Goal: Information Seeking & Learning: Check status

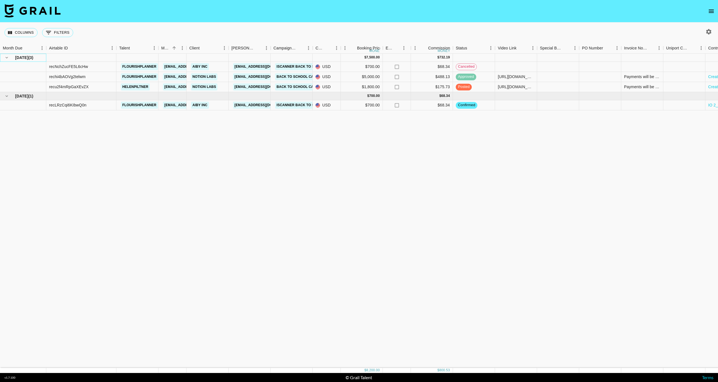
click at [22, 57] on span "[DATE]" at bounding box center [21, 58] width 13 height 6
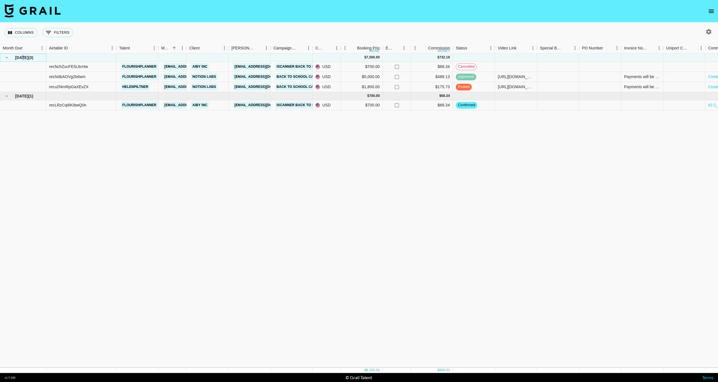
click at [22, 57] on span "[DATE]" at bounding box center [21, 58] width 13 height 6
click at [17, 58] on span "[DATE]" at bounding box center [21, 58] width 13 height 6
click at [22, 57] on span "[DATE]" at bounding box center [21, 58] width 13 height 6
drag, startPoint x: 22, startPoint y: 57, endPoint x: 16, endPoint y: 57, distance: 5.6
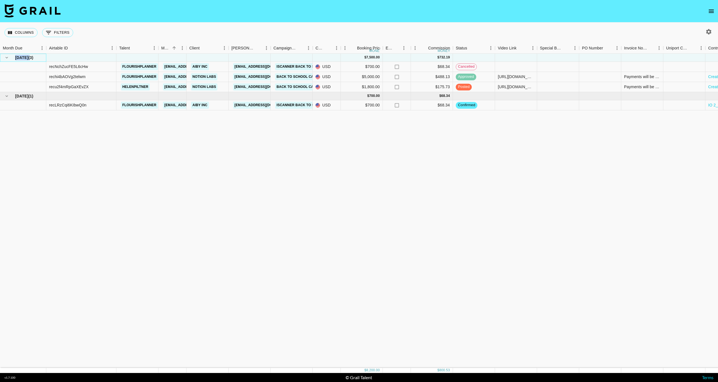
click at [12, 57] on div "[DATE] ( 3 )" at bounding box center [23, 58] width 40 height 8
click at [22, 57] on span "[DATE]" at bounding box center [21, 58] width 13 height 6
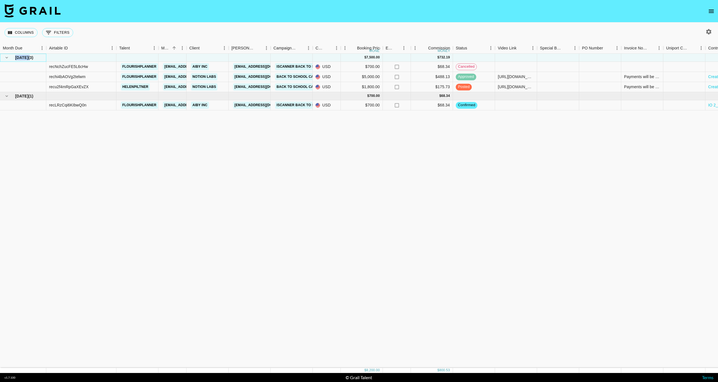
click at [22, 57] on span "[DATE]" at bounding box center [21, 58] width 13 height 6
click at [21, 58] on span "[DATE]" at bounding box center [21, 58] width 13 height 6
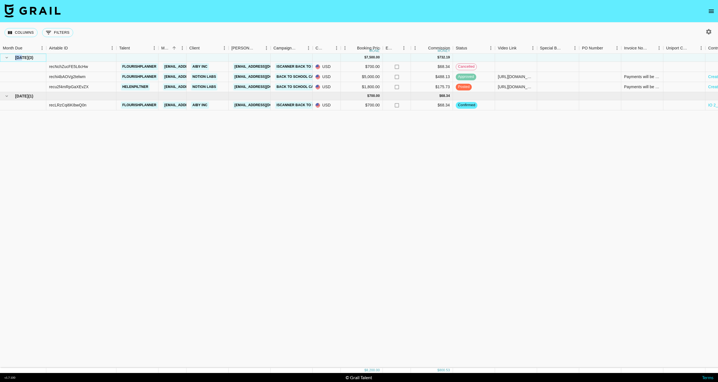
click at [21, 58] on span "[DATE]" at bounding box center [21, 58] width 13 height 6
click at [7, 58] on icon "hide children" at bounding box center [6, 57] width 5 height 5
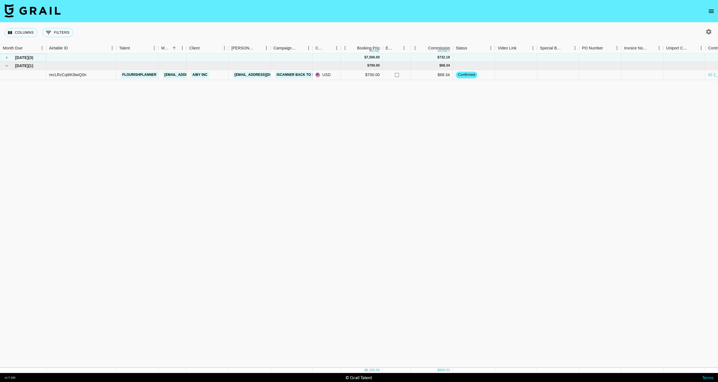
click at [7, 58] on icon "see children" at bounding box center [6, 57] width 5 height 5
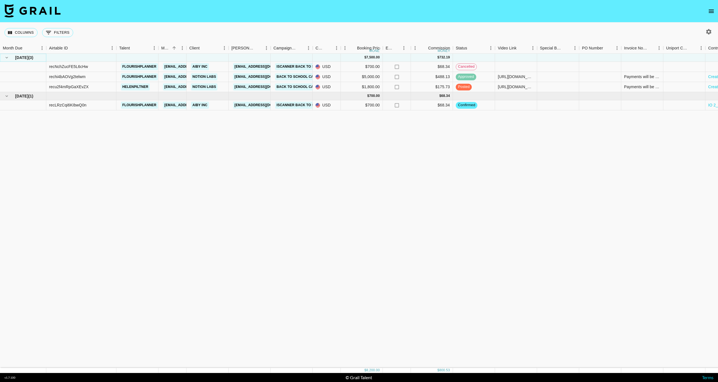
click at [7, 58] on icon "hide children" at bounding box center [6, 57] width 5 height 5
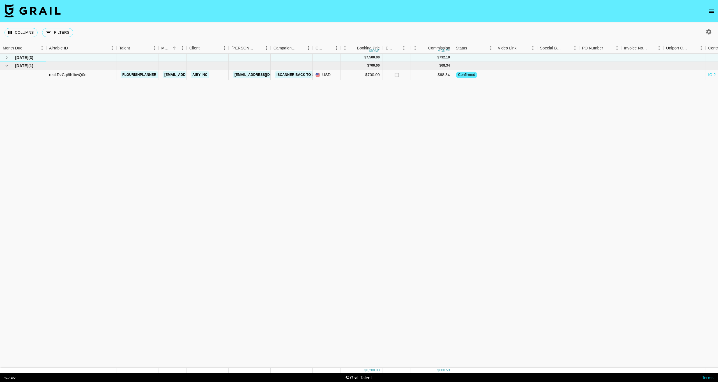
click at [15, 58] on div "[DATE] ( 3 )" at bounding box center [23, 58] width 40 height 8
click at [38, 58] on div "[DATE] ( 3 )" at bounding box center [23, 58] width 40 height 8
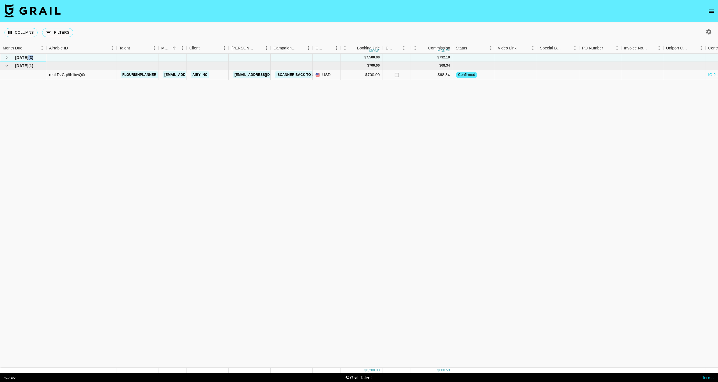
click at [38, 58] on div "[DATE] ( 3 )" at bounding box center [23, 58] width 40 height 8
click at [26, 58] on span "[DATE]" at bounding box center [21, 58] width 13 height 6
click at [8, 56] on icon "see children" at bounding box center [6, 57] width 5 height 5
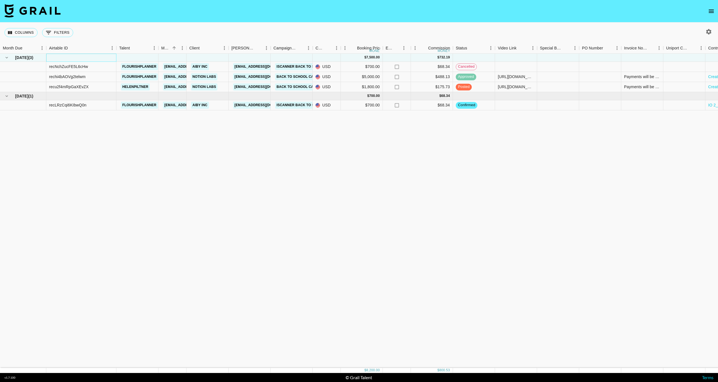
click at [61, 58] on div at bounding box center [81, 58] width 70 height 8
drag, startPoint x: 32, startPoint y: 59, endPoint x: 26, endPoint y: 58, distance: 6.9
click at [26, 58] on div "[DATE] ( 3 )" at bounding box center [23, 58] width 40 height 8
click at [26, 58] on span "[DATE]" at bounding box center [21, 58] width 13 height 6
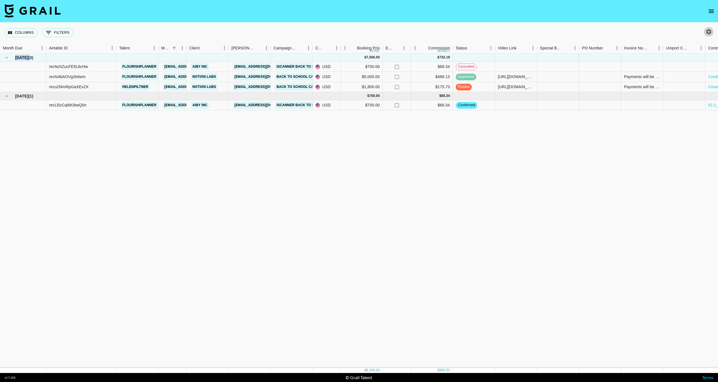
click at [710, 29] on icon "button" at bounding box center [709, 31] width 7 height 7
select select "[DATE]"
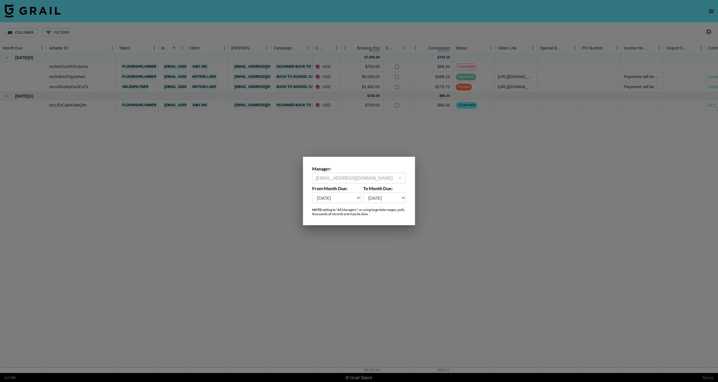
click at [450, 146] on div at bounding box center [359, 191] width 718 height 382
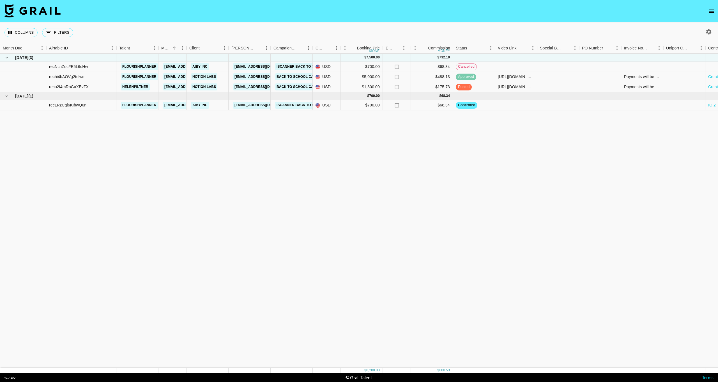
click at [709, 12] on icon "open drawer" at bounding box center [711, 11] width 7 height 7
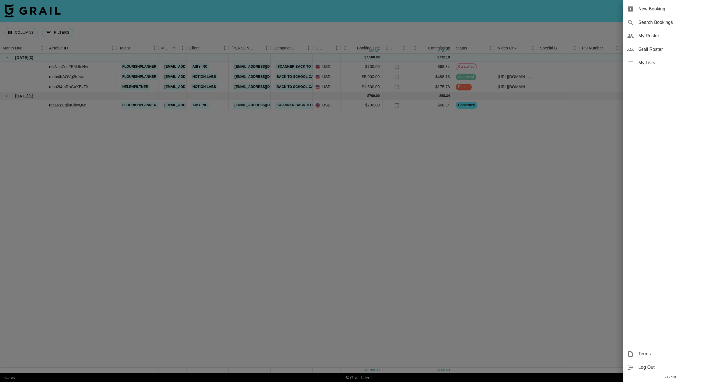
click at [648, 21] on span "Search Bookings" at bounding box center [676, 22] width 75 height 7
select select "id"
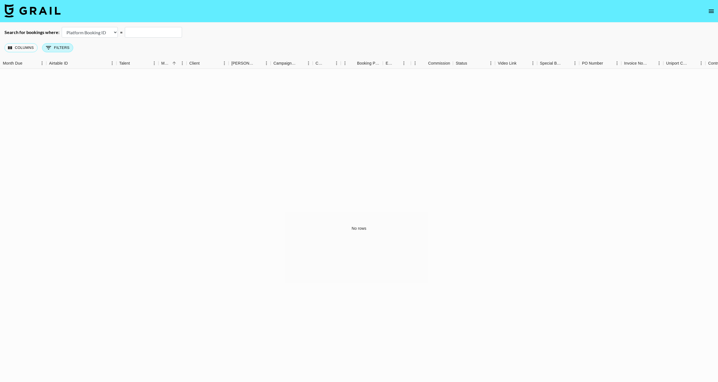
click at [57, 47] on button "0 Filters" at bounding box center [57, 47] width 31 height 9
select select "managerIds"
select select "is"
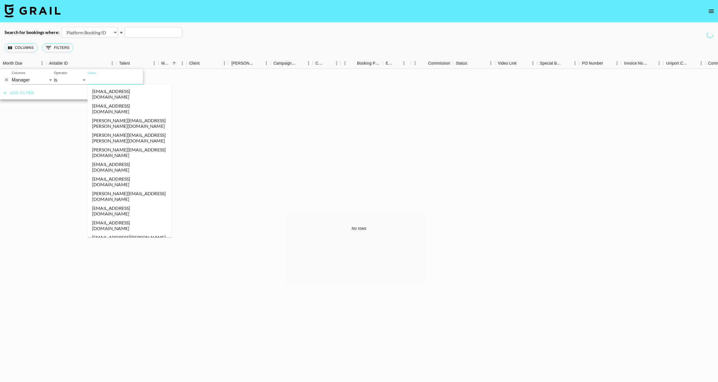
click at [108, 81] on input "Value" at bounding box center [126, 79] width 76 height 9
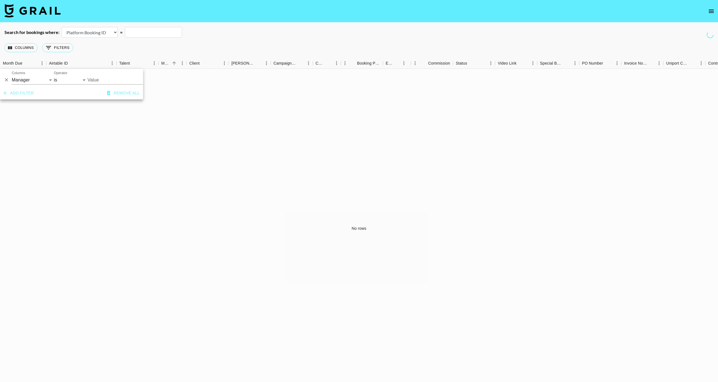
click at [108, 81] on input "Value" at bounding box center [126, 79] width 76 height 9
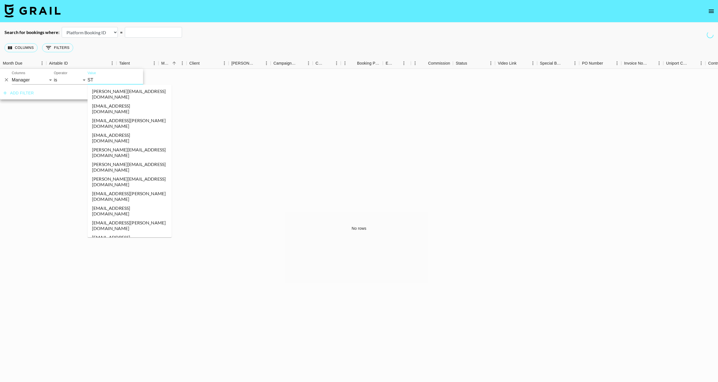
type input "STE"
click at [130, 174] on li "[EMAIL_ADDRESS][DOMAIN_NAME]" at bounding box center [130, 181] width 84 height 15
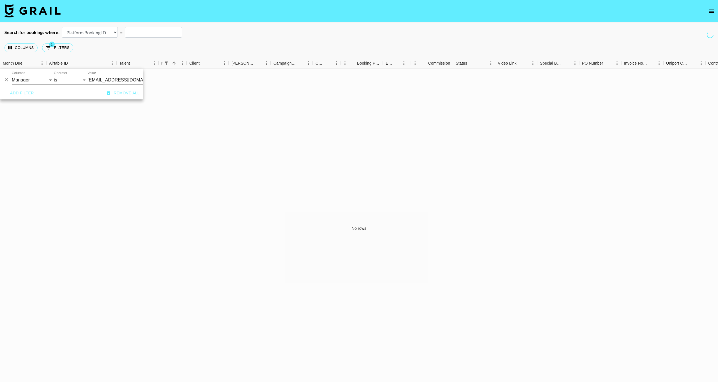
click at [73, 93] on div "Add filter Remove all" at bounding box center [71, 93] width 143 height 13
click at [23, 97] on button "Add filter" at bounding box center [18, 93] width 35 height 10
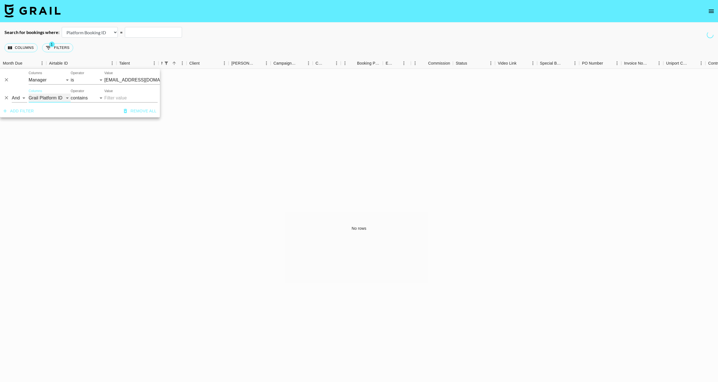
select select "docMeta"
select select "is"
click at [132, 96] on input "Value" at bounding box center [130, 97] width 53 height 9
type input "[DATE]"
click at [111, 95] on input "[DATE]" at bounding box center [130, 97] width 53 height 9
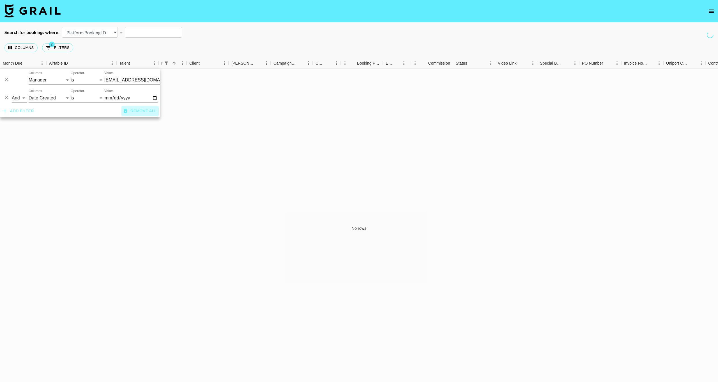
click at [134, 112] on button "Remove all" at bounding box center [139, 111] width 37 height 10
select select "id"
select select "contains"
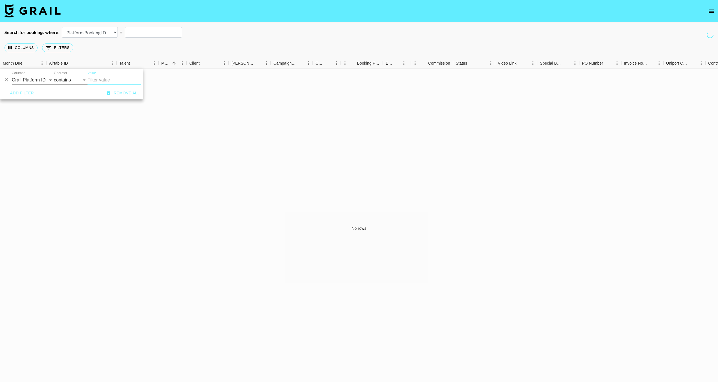
click at [110, 92] on icon "button" at bounding box center [109, 93] width 6 height 6
drag, startPoint x: 103, startPoint y: 25, endPoint x: 108, endPoint y: 35, distance: 10.9
click at [103, 26] on main "Search for bookings where: Airtable Booking ID Platform Booking ID Platform Cam…" at bounding box center [359, 204] width 718 height 365
select select "airtableId"
click at [47, 40] on div "Columns 0 Filters + Booking" at bounding box center [39, 48] width 71 height 20
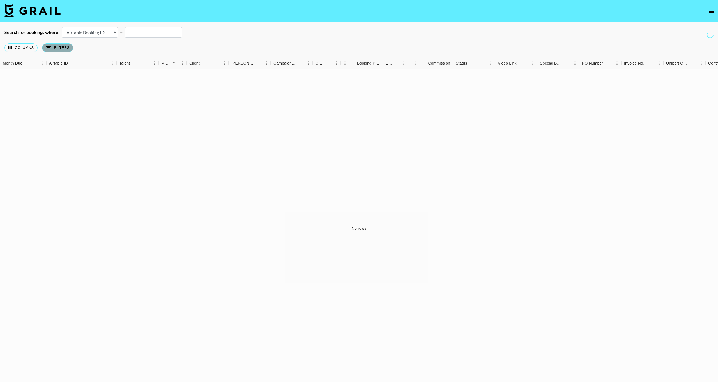
click at [53, 48] on button "0 Filters" at bounding box center [57, 47] width 31 height 9
select select "managerIds"
select select "is"
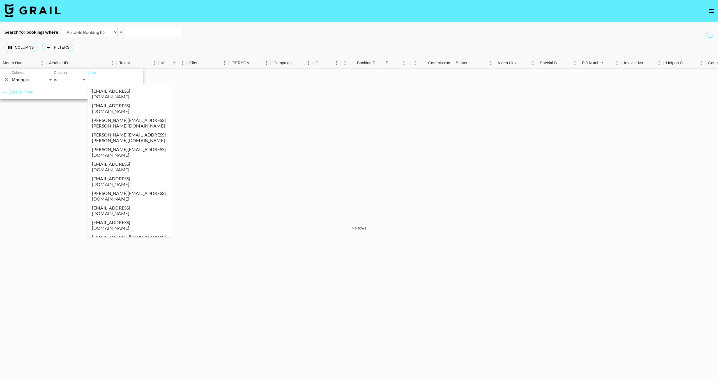
click at [96, 80] on input "Value" at bounding box center [126, 79] width 76 height 9
type input "STEP"
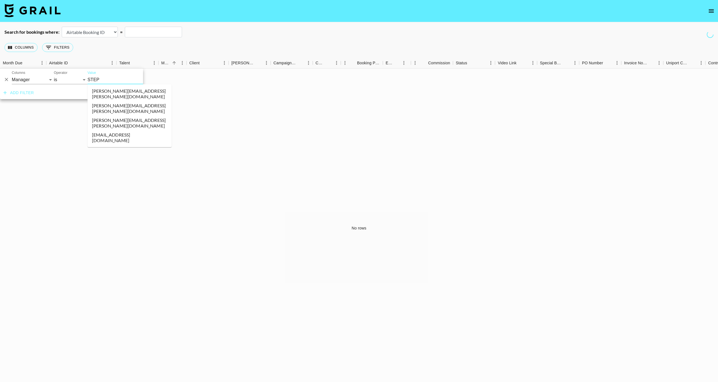
click at [121, 130] on li "[EMAIL_ADDRESS][DOMAIN_NAME]" at bounding box center [130, 137] width 84 height 15
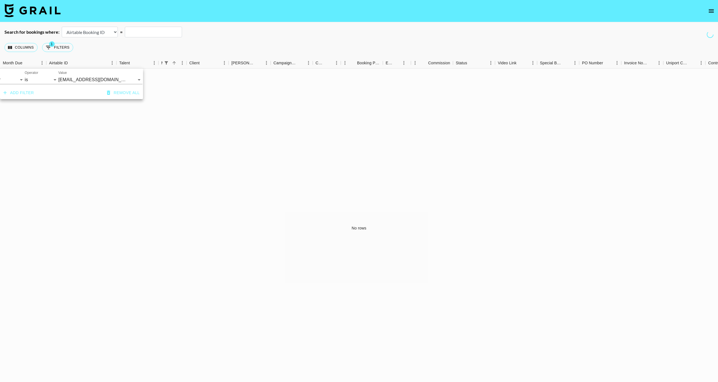
click at [97, 45] on div "Columns 1 Filters + Booking" at bounding box center [359, 47] width 718 height 20
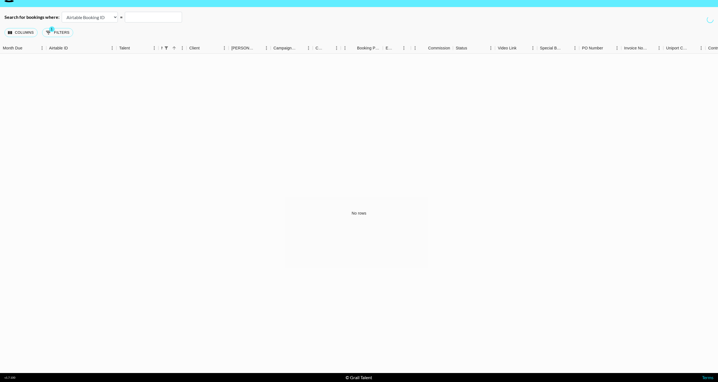
scroll to position [12, 0]
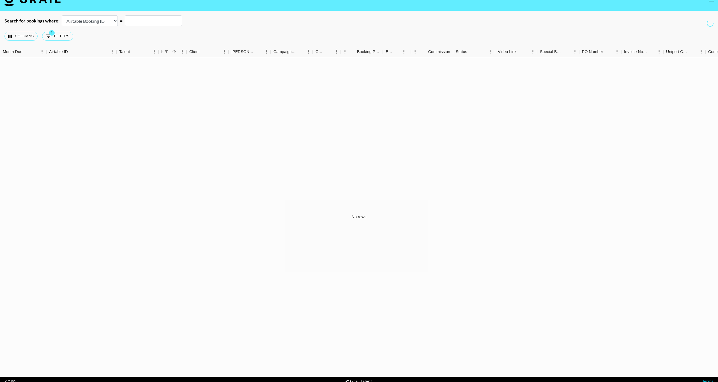
select select "id"
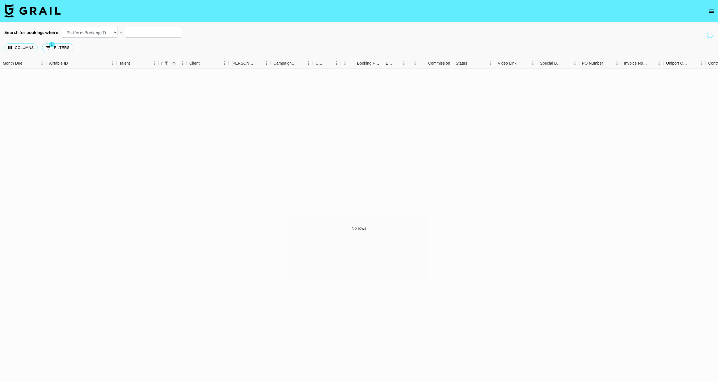
scroll to position [0, 0]
click at [20, 47] on button "Columns" at bounding box center [20, 47] width 33 height 9
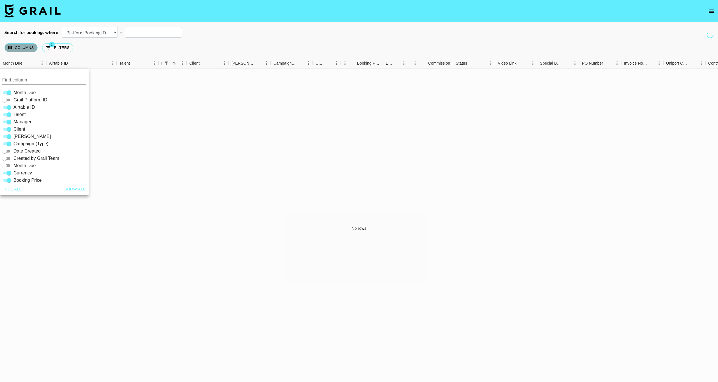
click at [20, 47] on button "Columns" at bounding box center [20, 47] width 33 height 9
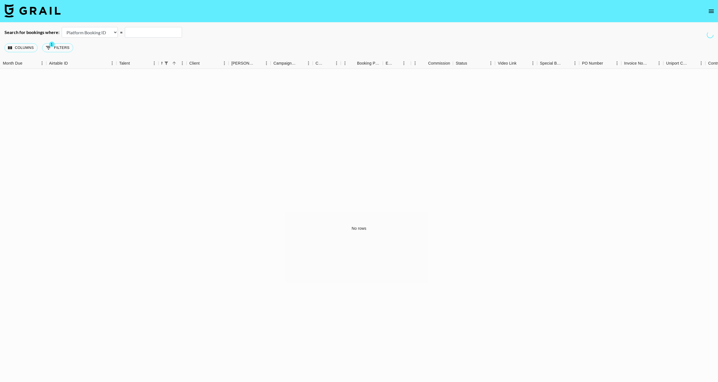
click at [706, 10] on nav at bounding box center [359, 11] width 718 height 22
click at [708, 11] on icon "open drawer" at bounding box center [711, 11] width 7 height 7
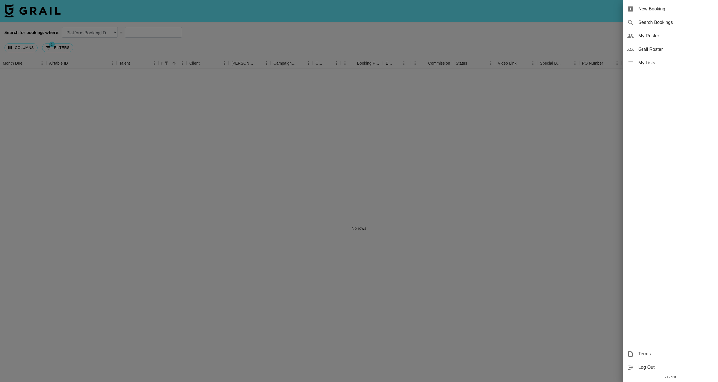
click at [280, 37] on div at bounding box center [359, 191] width 718 height 382
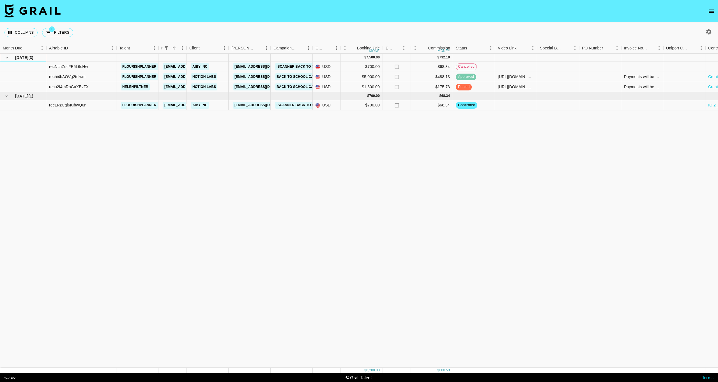
click at [20, 58] on span "[DATE]" at bounding box center [21, 58] width 13 height 6
click at [8, 57] on icon "hide children" at bounding box center [6, 57] width 5 height 5
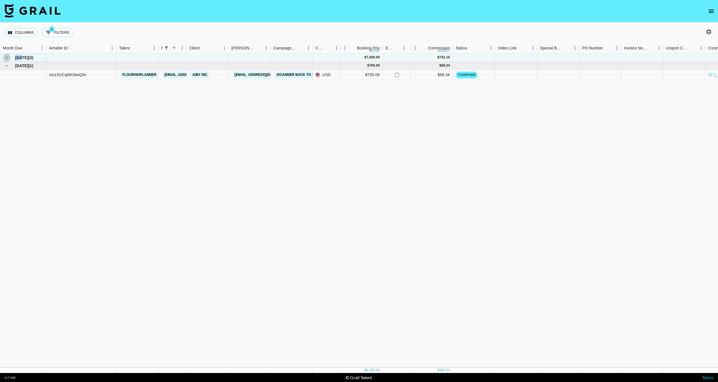
click at [8, 57] on icon "see children" at bounding box center [6, 57] width 5 height 5
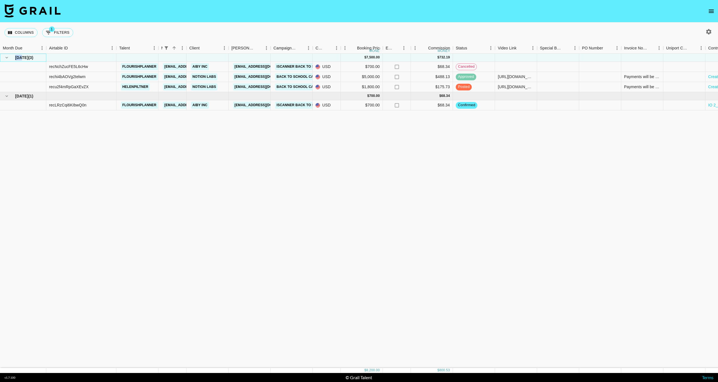
click at [12, 57] on div "[DATE] ( 3 )" at bounding box center [23, 58] width 40 height 8
click at [40, 58] on div "[DATE] ( 3 )" at bounding box center [23, 58] width 40 height 8
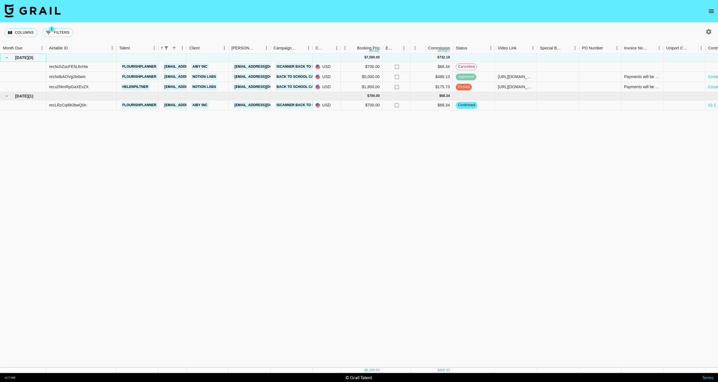
click at [40, 58] on div "[DATE] ( 3 )" at bounding box center [23, 58] width 40 height 8
click at [45, 43] on div "Month Due" at bounding box center [46, 48] width 7 height 11
click at [53, 33] on button "1 Filters" at bounding box center [57, 32] width 31 height 9
select select "managerIds"
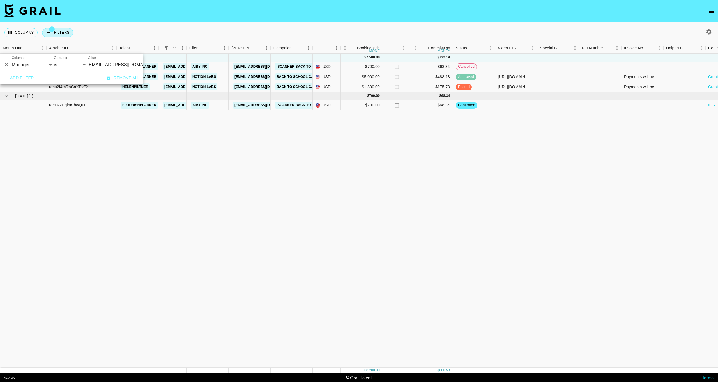
click at [53, 33] on button "1 Filters" at bounding box center [57, 32] width 31 height 9
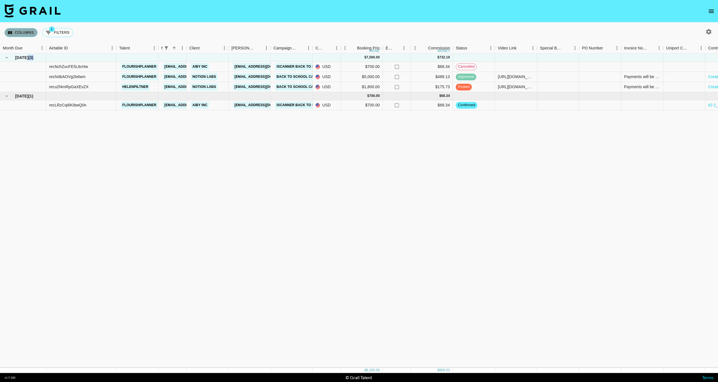
click at [30, 33] on button "Columns" at bounding box center [20, 32] width 33 height 9
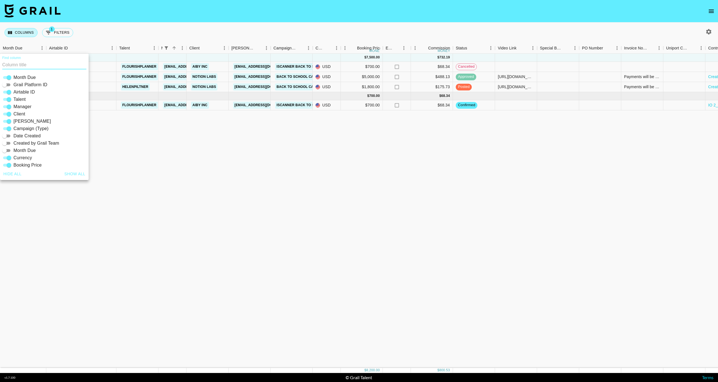
click at [30, 33] on button "Columns" at bounding box center [20, 32] width 33 height 9
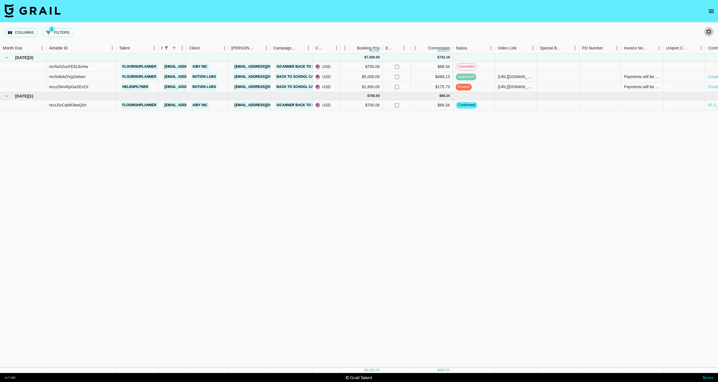
click at [711, 28] on button "button" at bounding box center [709, 32] width 10 height 10
select select "[DATE]"
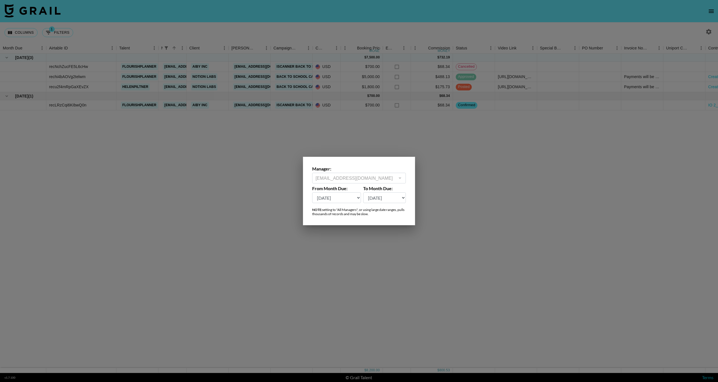
click at [440, 194] on div at bounding box center [359, 191] width 718 height 382
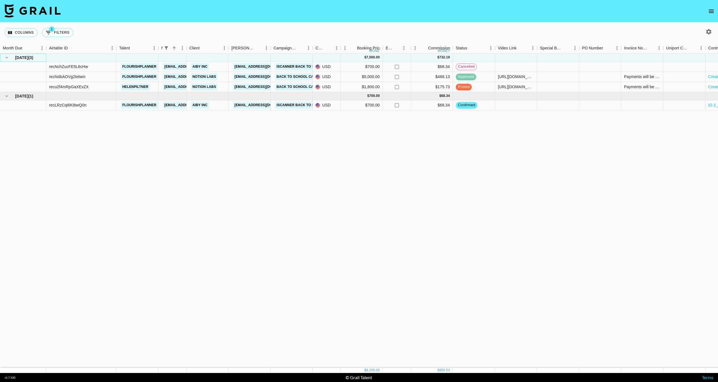
click at [28, 58] on span "[DATE]" at bounding box center [21, 58] width 13 height 6
click at [711, 15] on button "open drawer" at bounding box center [711, 11] width 11 height 11
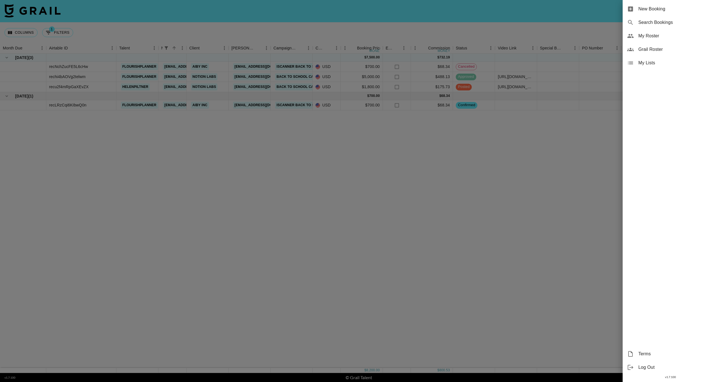
click at [648, 20] on span "Search Bookings" at bounding box center [676, 22] width 75 height 7
select select "id"
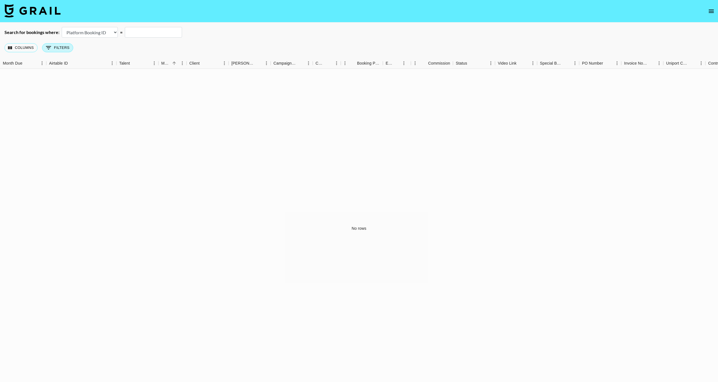
click at [61, 49] on button "0 Filters" at bounding box center [57, 47] width 31 height 9
select select "managerIds"
select select "is"
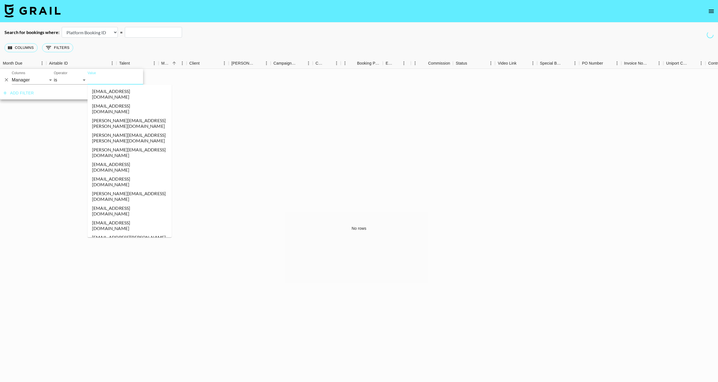
paste input "I’d be a great fit for this brief because I grew up in a Dominican household wh…"
type input "I’d be a great fit for this brief because I grew up in a Dominican household wh…"
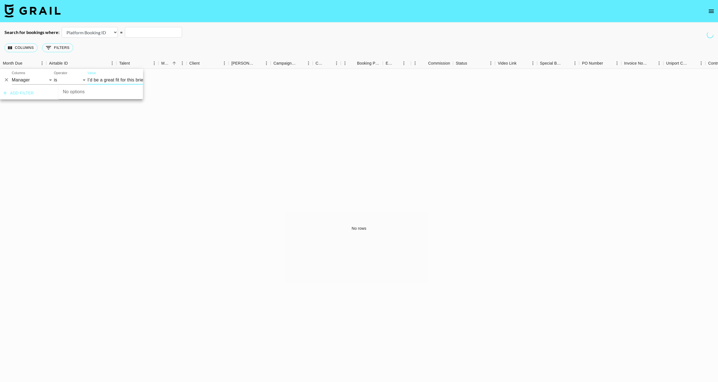
scroll to position [0, 29]
click at [126, 79] on input "I’d be a great fit for this brief because I grew up in a Dominican household wh…" at bounding box center [96, 79] width 76 height 9
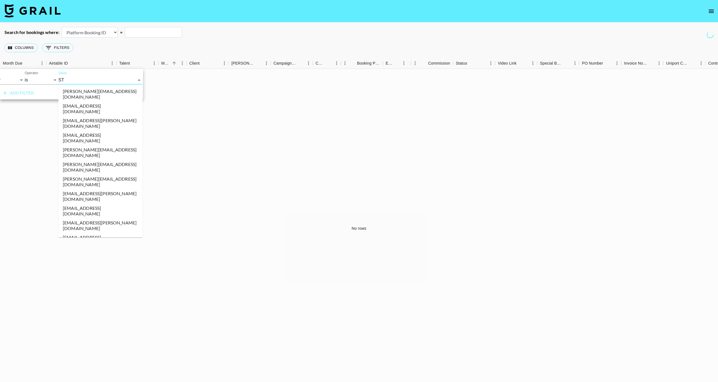
type input "STE"
click at [111, 174] on li "[EMAIL_ADDRESS][DOMAIN_NAME]" at bounding box center [100, 181] width 84 height 15
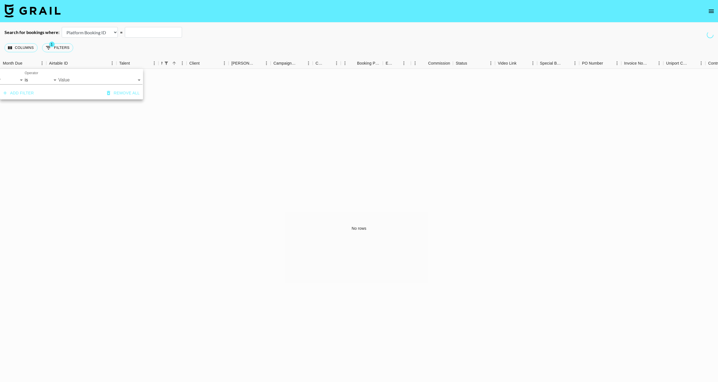
type input "[EMAIL_ADDRESS][DOMAIN_NAME]"
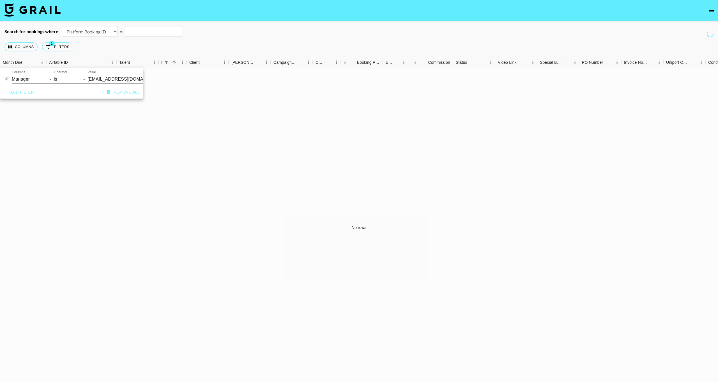
scroll to position [0, 0]
click at [120, 105] on div "No rows" at bounding box center [359, 227] width 718 height 319
select select "airtableId"
click at [133, 30] on input "text" at bounding box center [153, 31] width 57 height 11
click at [114, 47] on div "Columns 1 Filters + Booking" at bounding box center [359, 47] width 718 height 20
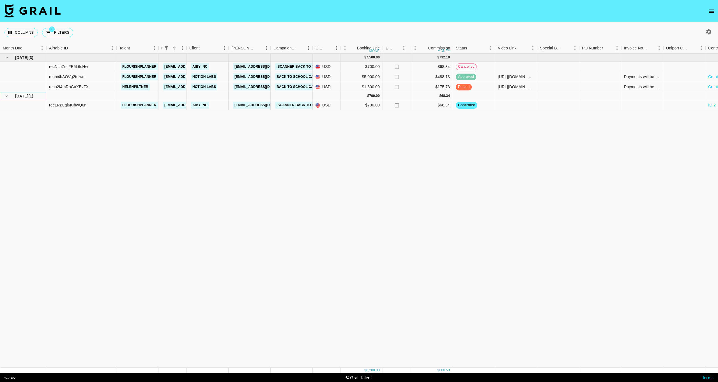
click at [20, 96] on span "[DATE]" at bounding box center [21, 96] width 13 height 6
click at [31, 95] on span "( 1 )" at bounding box center [30, 96] width 5 height 6
click at [13, 96] on div "Sep '25 ( 1 )" at bounding box center [23, 96] width 40 height 8
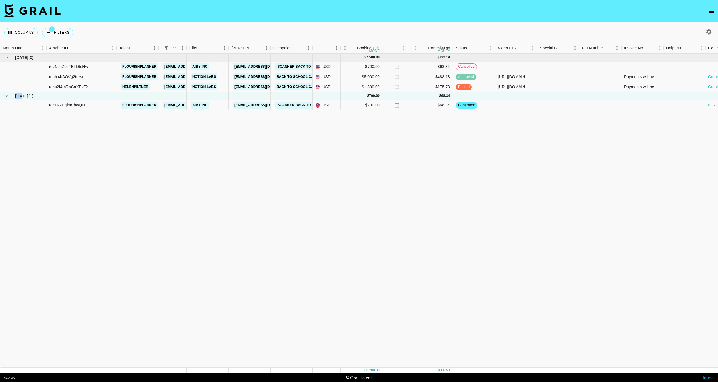
click at [13, 96] on div "Sep '25 ( 1 )" at bounding box center [23, 96] width 40 height 8
click at [66, 97] on div at bounding box center [81, 96] width 70 height 8
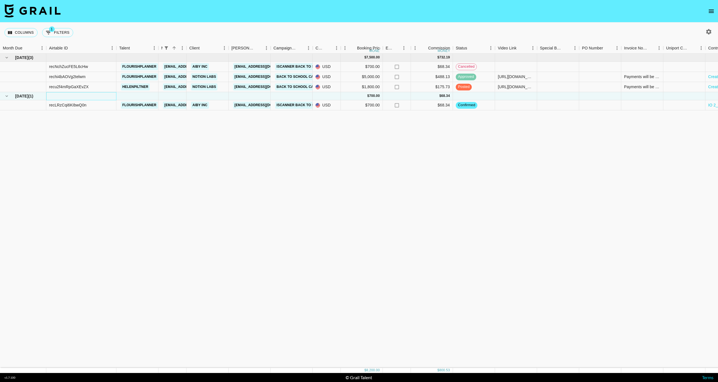
click at [66, 97] on div at bounding box center [81, 96] width 70 height 8
click at [39, 95] on div "Sep '25 ( 1 )" at bounding box center [23, 96] width 40 height 8
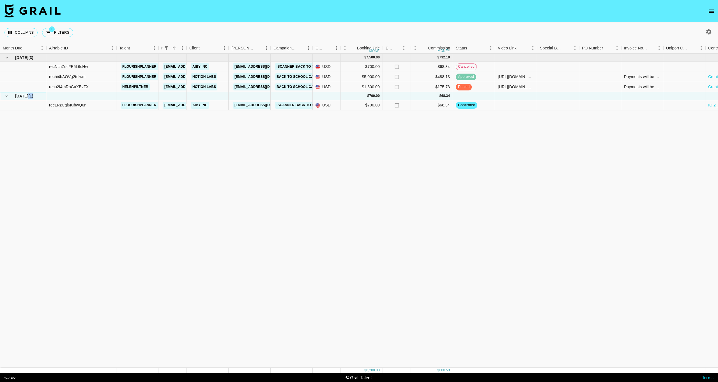
click at [39, 95] on div "Sep '25 ( 1 )" at bounding box center [23, 96] width 40 height 8
drag, startPoint x: 0, startPoint y: 0, endPoint x: 41, endPoint y: 56, distance: 69.1
click at [41, 56] on div "[DATE] ( 3 )" at bounding box center [23, 58] width 40 height 8
click at [41, 58] on div "[DATE] ( 3 )" at bounding box center [23, 58] width 40 height 8
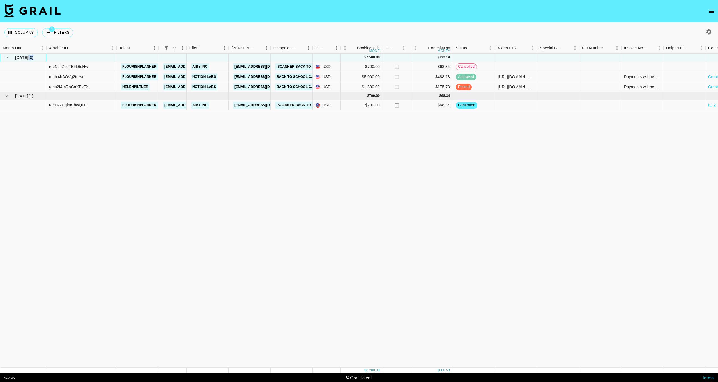
click at [41, 58] on div "[DATE] ( 3 )" at bounding box center [23, 58] width 40 height 8
click at [28, 57] on span "[DATE]" at bounding box center [21, 58] width 13 height 6
drag, startPoint x: 23, startPoint y: 57, endPoint x: 13, endPoint y: 57, distance: 9.8
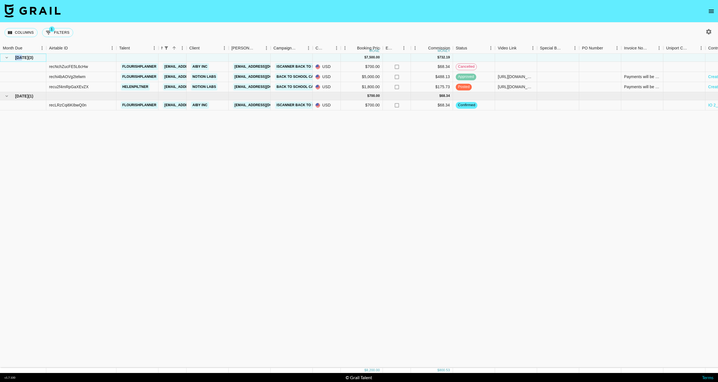
click at [13, 57] on div "[DATE] ( 3 )" at bounding box center [23, 58] width 40 height 8
click at [17, 59] on span "[DATE]" at bounding box center [21, 58] width 13 height 6
click at [25, 63] on div at bounding box center [23, 67] width 46 height 10
click at [40, 56] on div "[DATE] ( 3 )" at bounding box center [23, 58] width 40 height 8
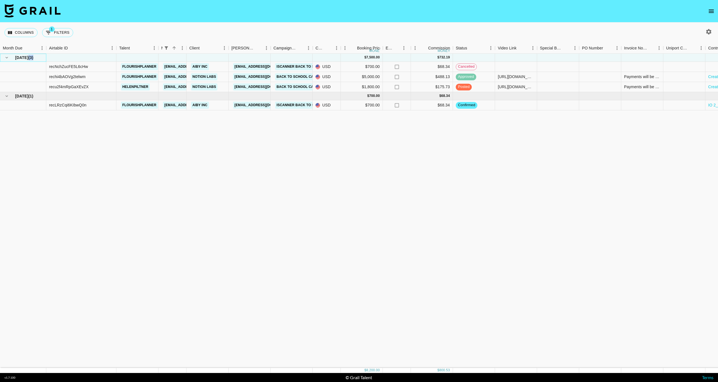
click at [40, 56] on div "[DATE] ( 3 )" at bounding box center [23, 58] width 40 height 8
click at [41, 56] on div "[DATE] ( 3 )" at bounding box center [23, 58] width 40 height 8
click at [75, 66] on div "recNchZucFE5L6cHw" at bounding box center [67, 67] width 39 height 6
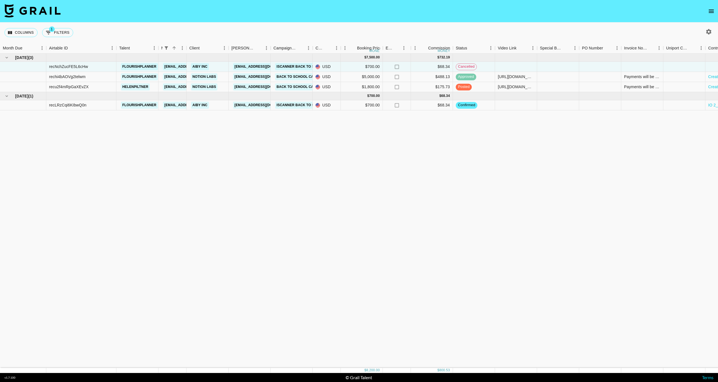
click at [106, 160] on div "Aug '25 ( 3 ) $ 7,500.00 $ 732.19 recNchZucFE5L6cHw flourishplanner stephanied@…" at bounding box center [448, 211] width 896 height 314
click at [41, 58] on div "[DATE] ( 3 )" at bounding box center [22, 58] width 40 height 8
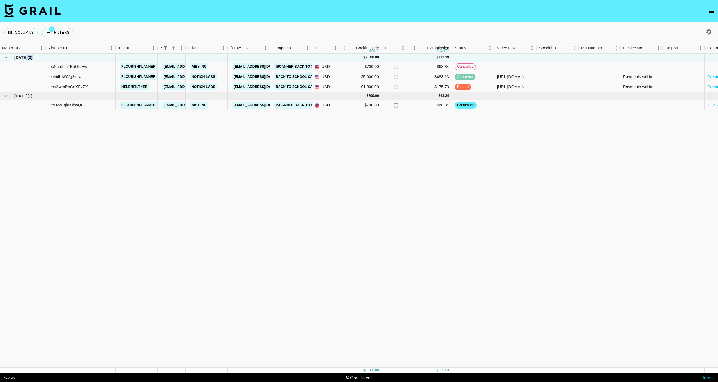
click at [41, 58] on div "[DATE] ( 3 )" at bounding box center [22, 58] width 40 height 8
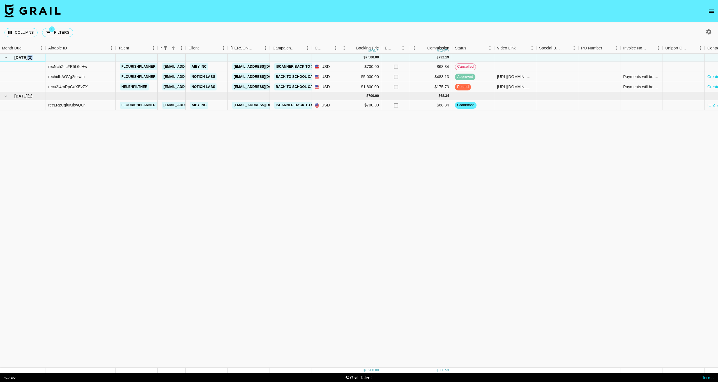
click at [41, 58] on div "[DATE] ( 3 )" at bounding box center [22, 58] width 40 height 8
click at [22, 58] on span "[DATE]" at bounding box center [20, 58] width 13 height 6
click at [26, 58] on span "[DATE]" at bounding box center [20, 58] width 13 height 6
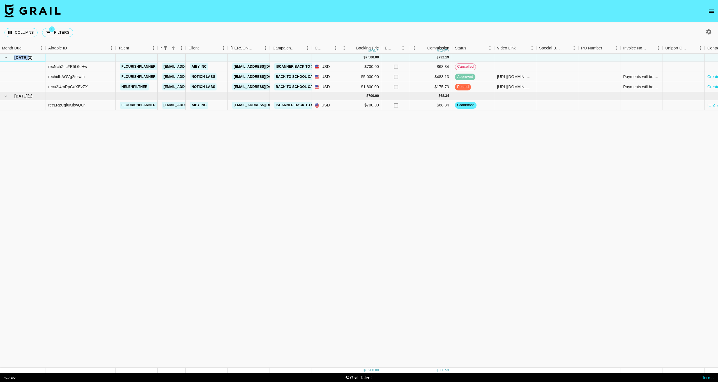
click at [22, 58] on span "[DATE]" at bounding box center [20, 58] width 13 height 6
click at [30, 57] on span "( 3 )" at bounding box center [29, 58] width 5 height 6
